Goal: Check status: Check status

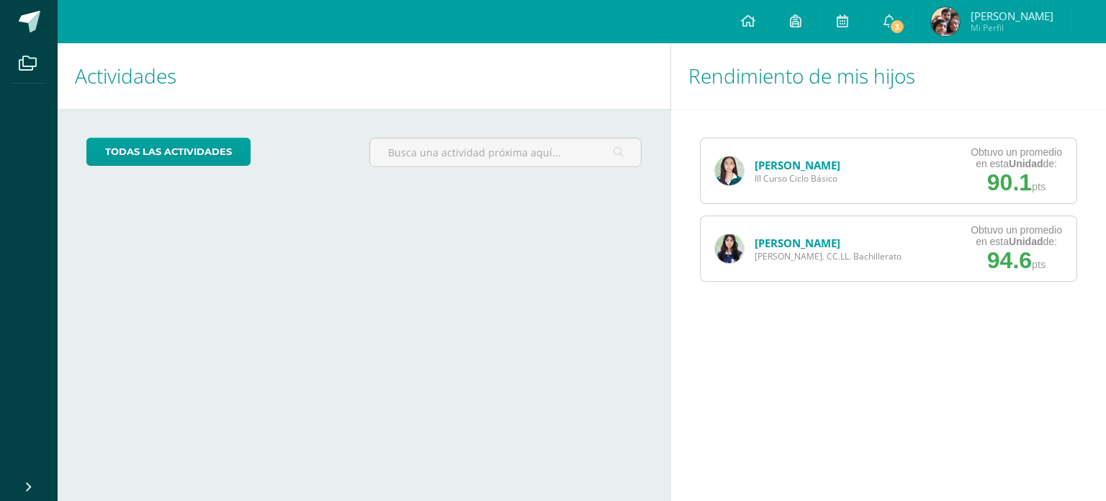
click at [793, 166] on link "[PERSON_NAME]" at bounding box center [798, 165] width 86 height 14
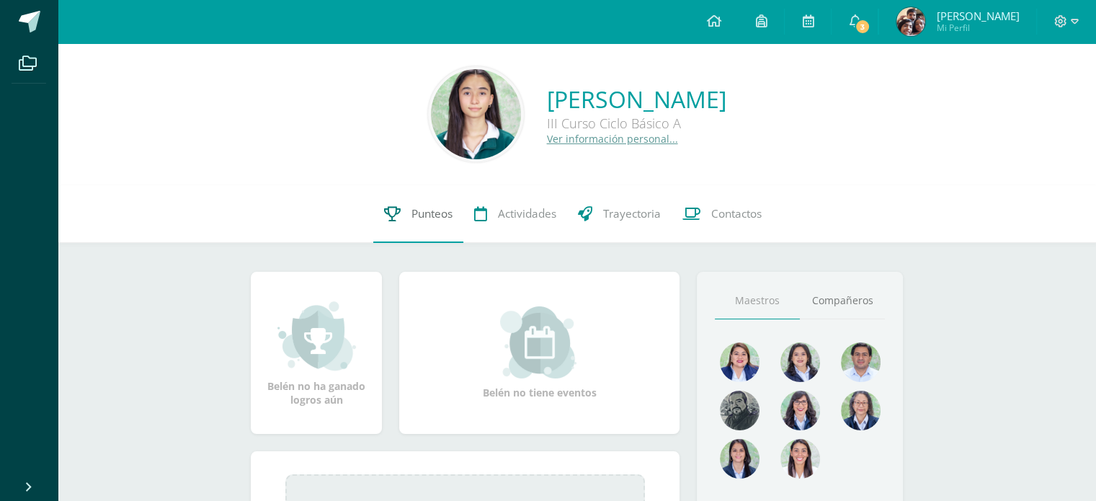
click at [393, 208] on icon at bounding box center [392, 213] width 17 height 15
